Goal: Task Accomplishment & Management: Use online tool/utility

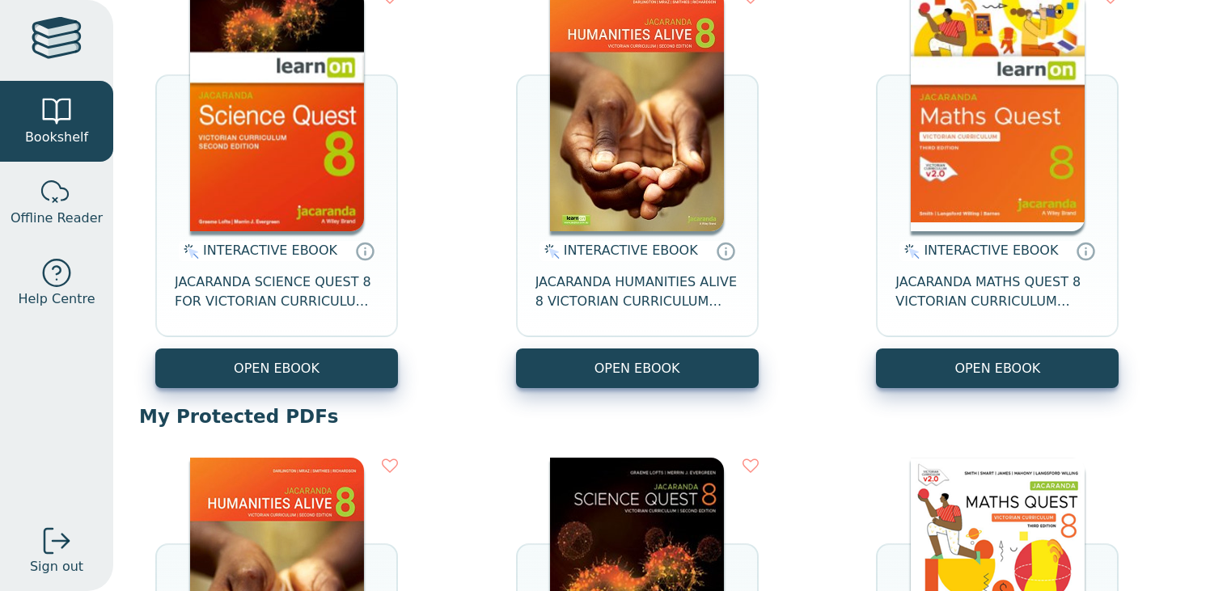
scroll to position [235, 0]
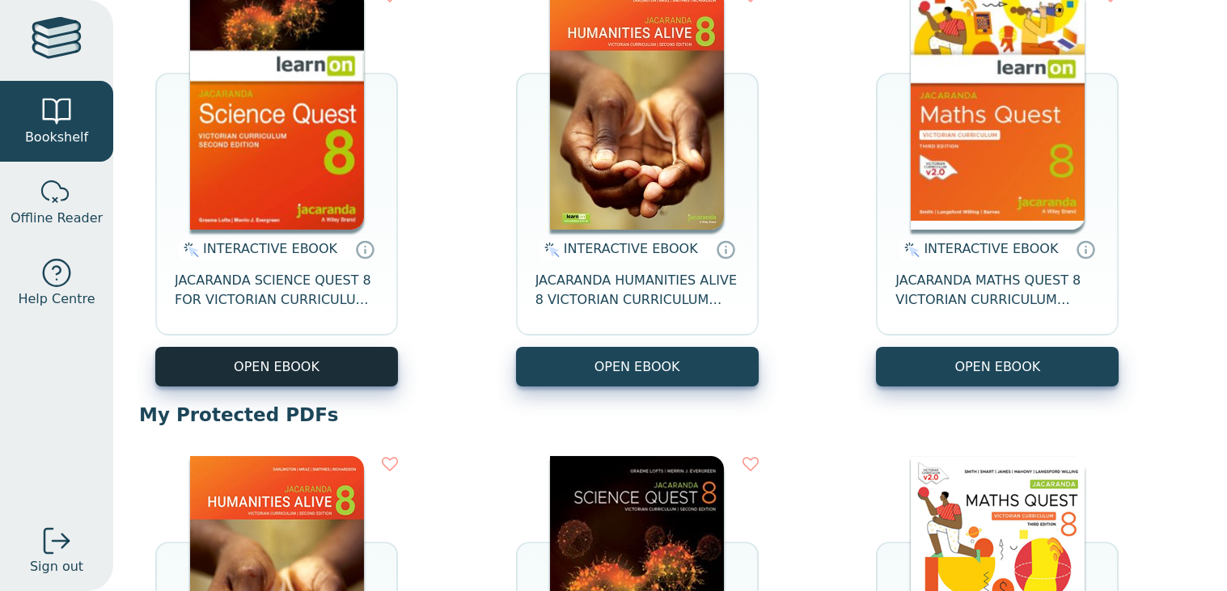
click at [335, 371] on button "OPEN EBOOK" at bounding box center [276, 367] width 243 height 40
click at [305, 372] on button "OPEN EBOOK" at bounding box center [276, 367] width 243 height 40
